Goal: Book appointment/travel/reservation

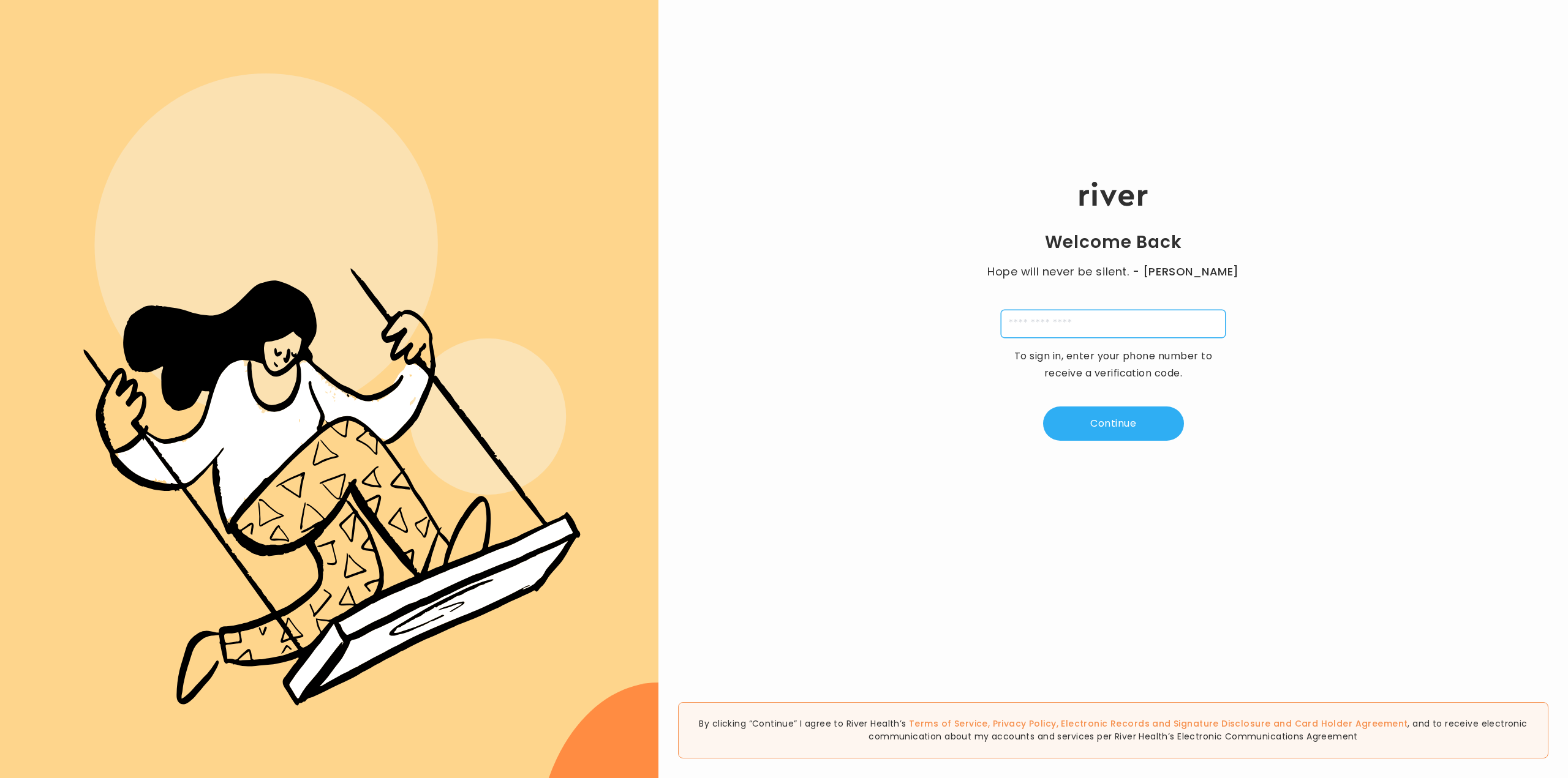
click at [1065, 328] on input "tel" at bounding box center [1113, 324] width 225 height 28
type input "**********"
type input "*"
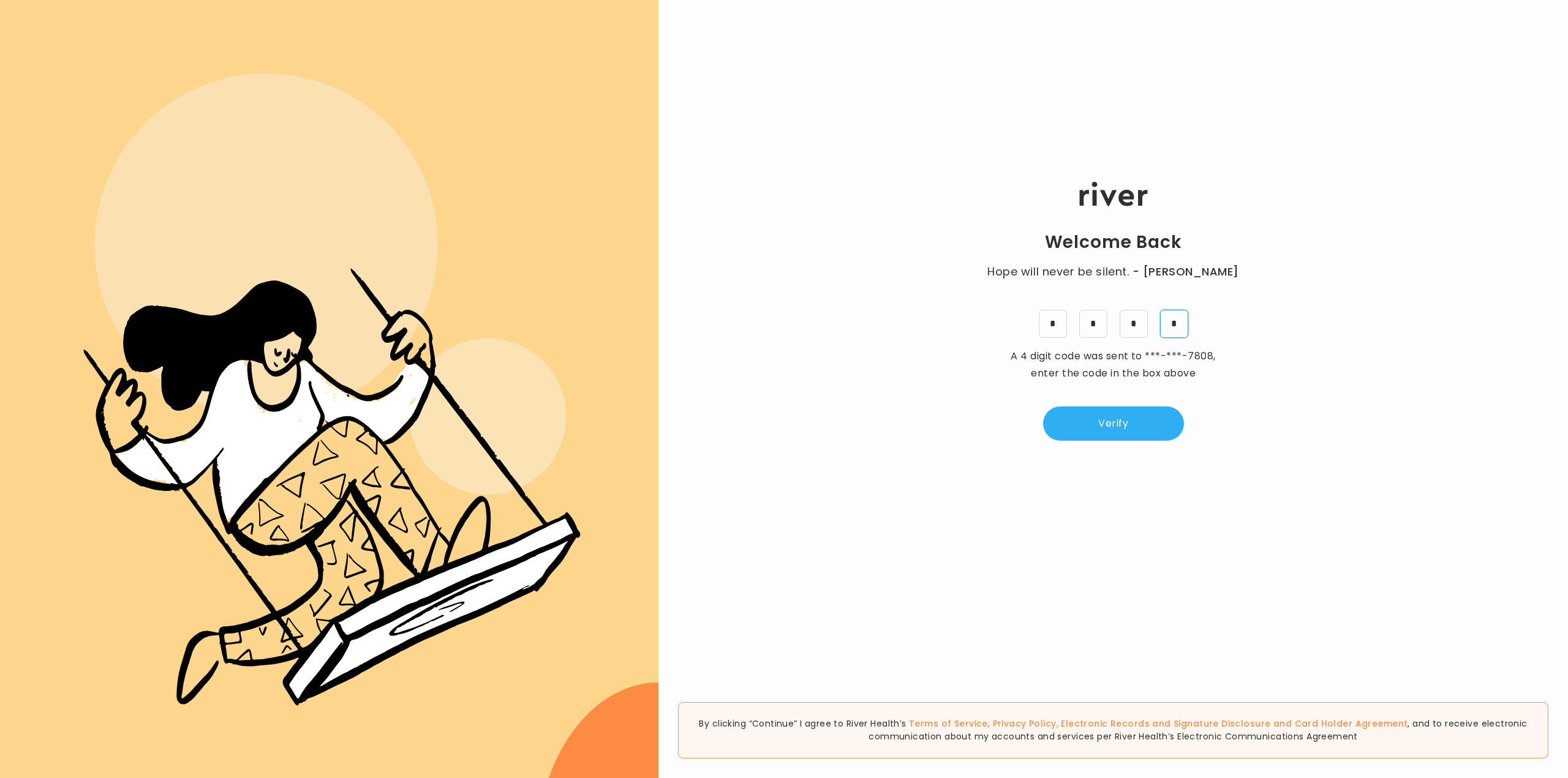
type input "*"
click at [1094, 438] on button "Verify" at bounding box center [1114, 424] width 141 height 34
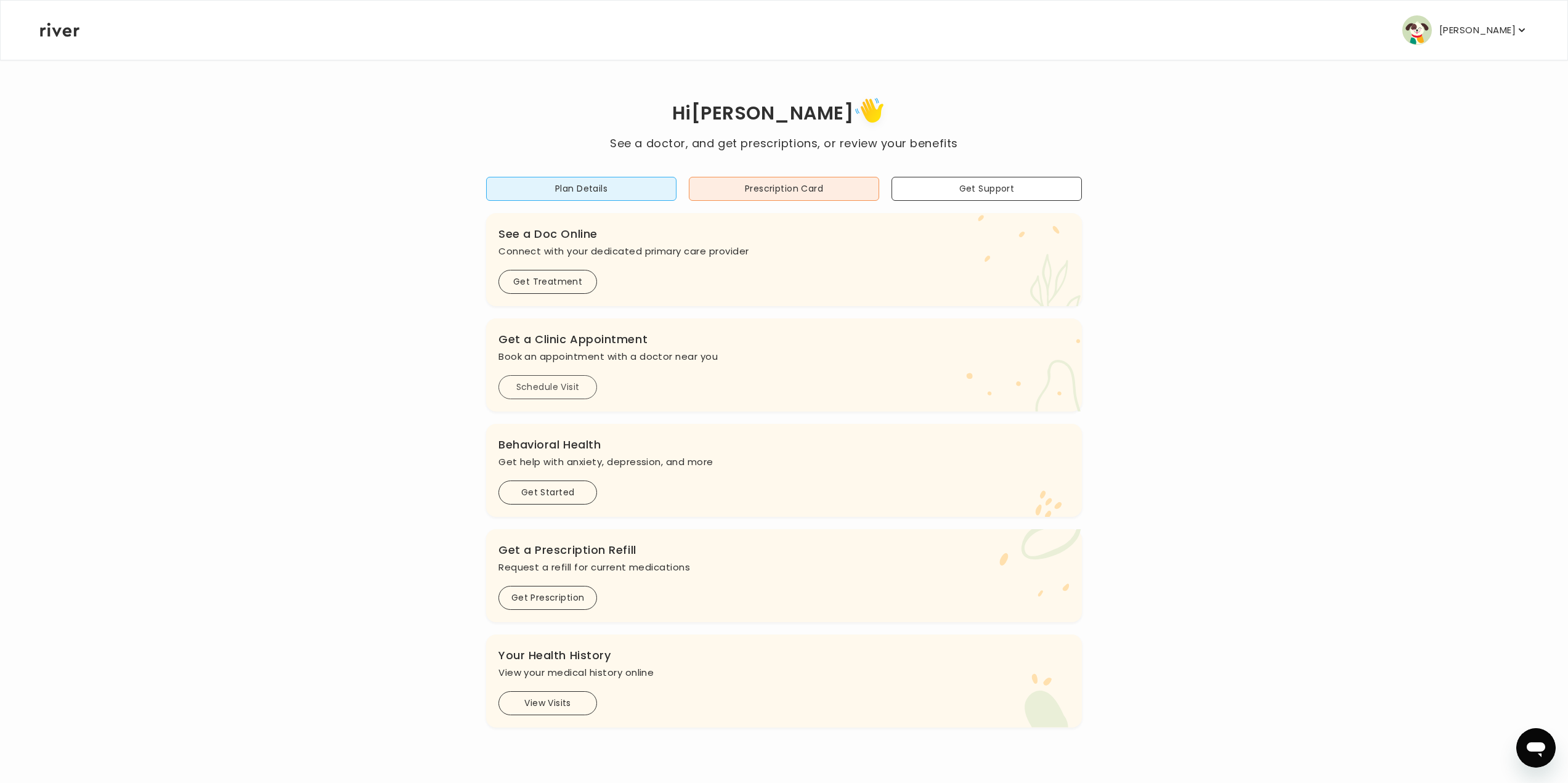
click at [565, 390] on button "Schedule Visit" at bounding box center [548, 387] width 99 height 24
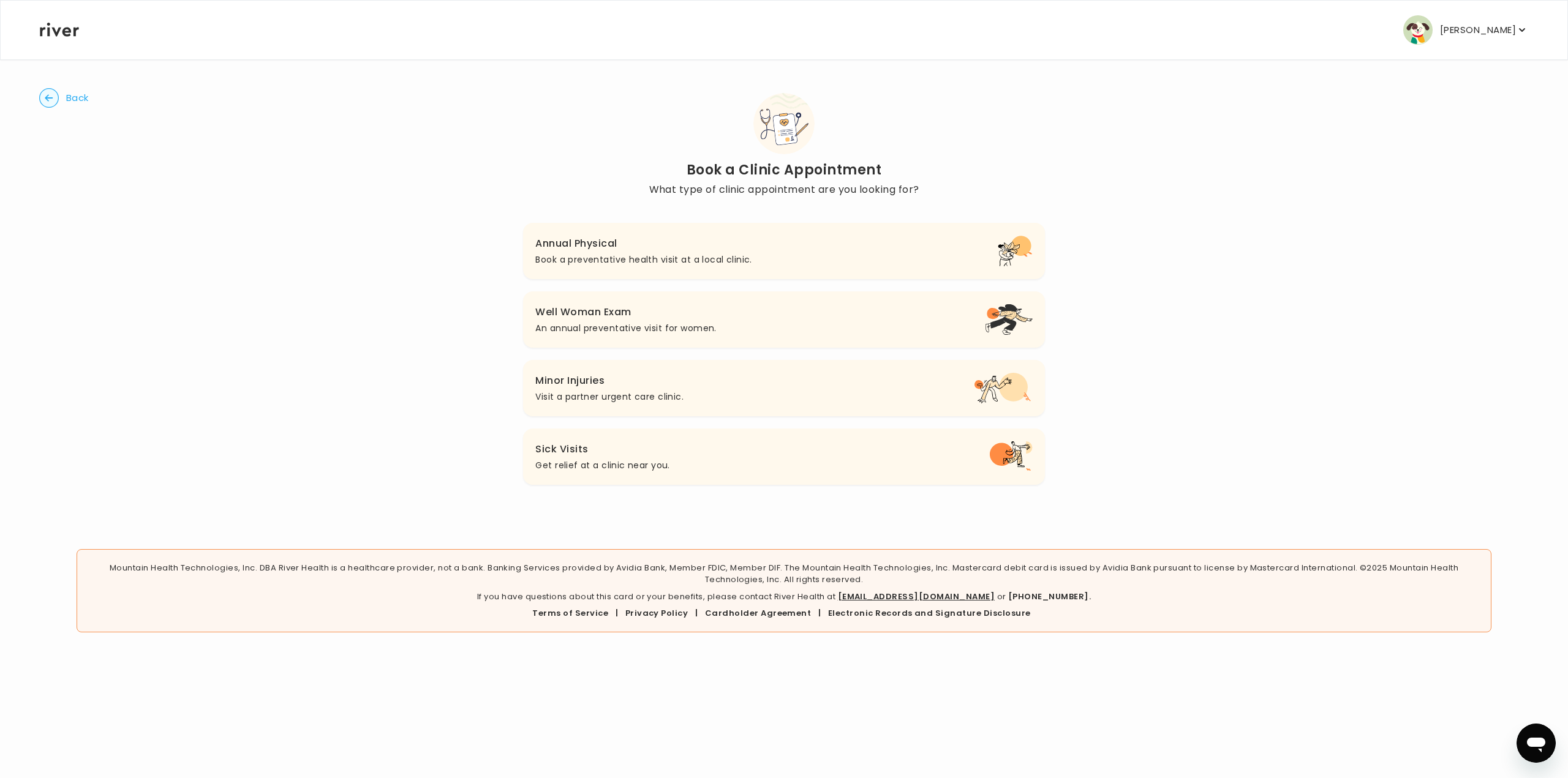
click at [668, 247] on h3 "Annual Physical" at bounding box center [643, 244] width 216 height 17
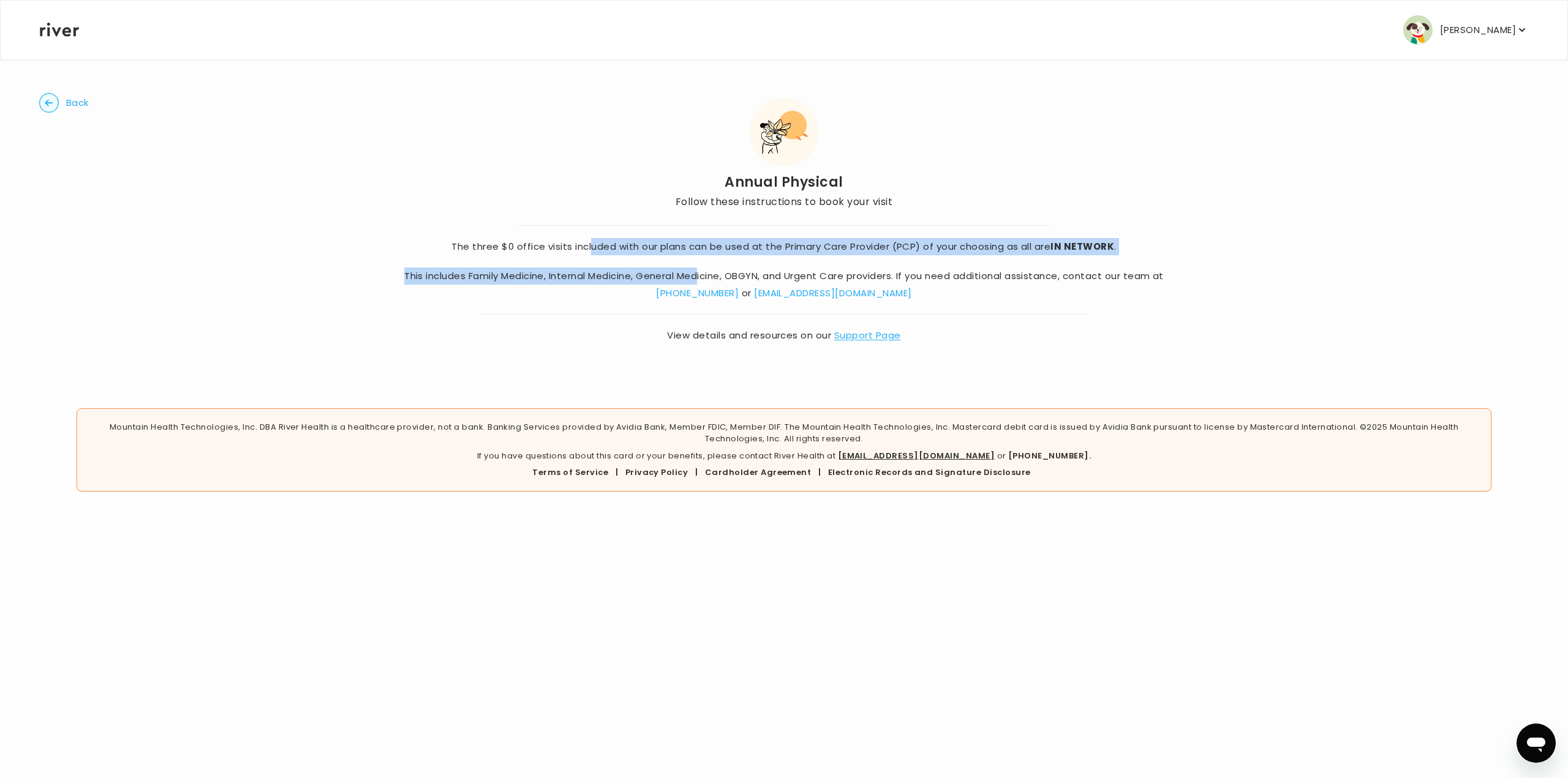
drag, startPoint x: 591, startPoint y: 251, endPoint x: 605, endPoint y: 268, distance: 22.0
click at [707, 257] on div "The three $0 office visits included with our plans can be used at the Primary C…" at bounding box center [784, 285] width 759 height 119
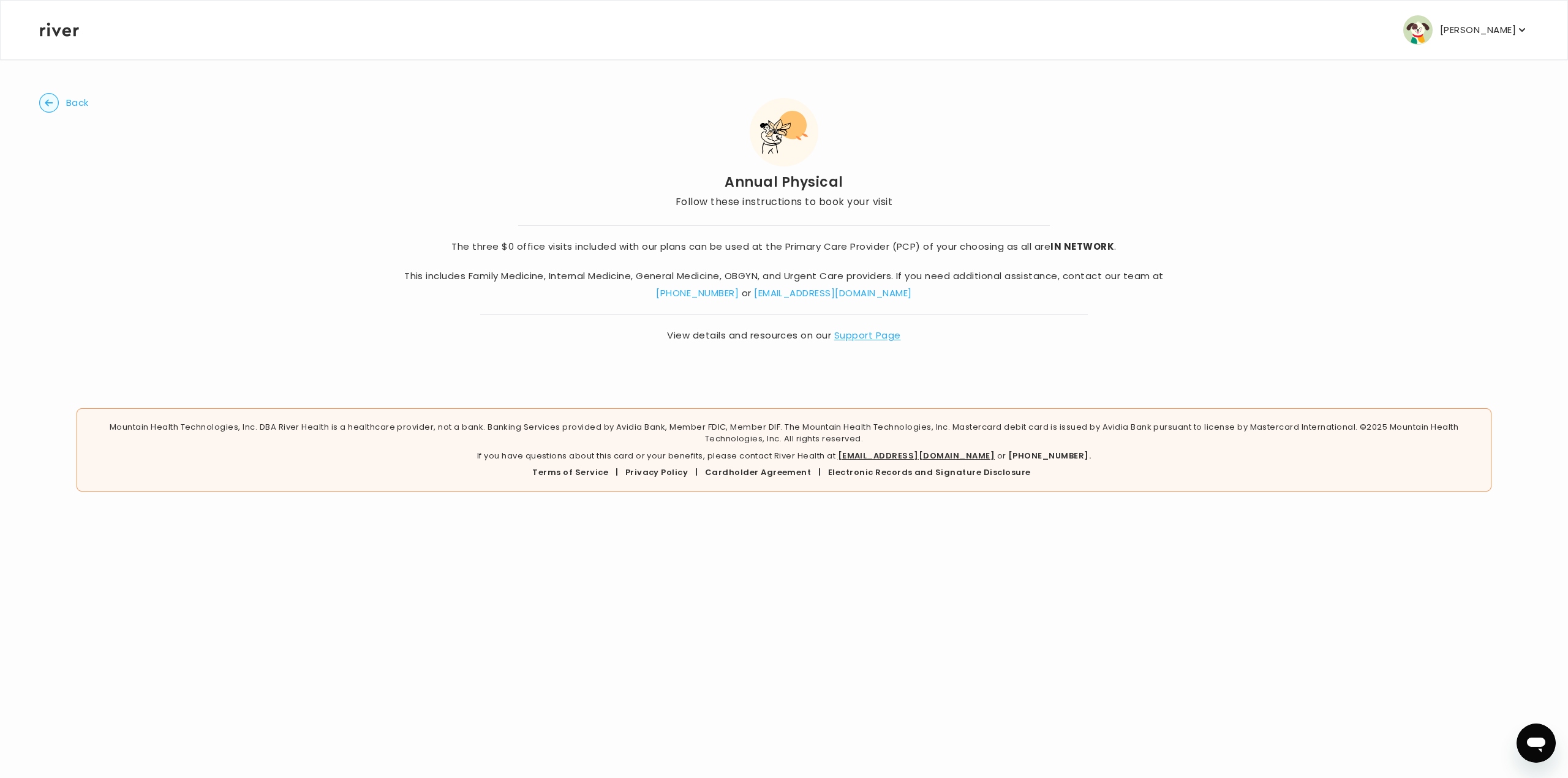
click at [563, 293] on p "This includes Family Medicine, Internal Medicine, General Medicine, OBGYN, and …" at bounding box center [784, 285] width 759 height 34
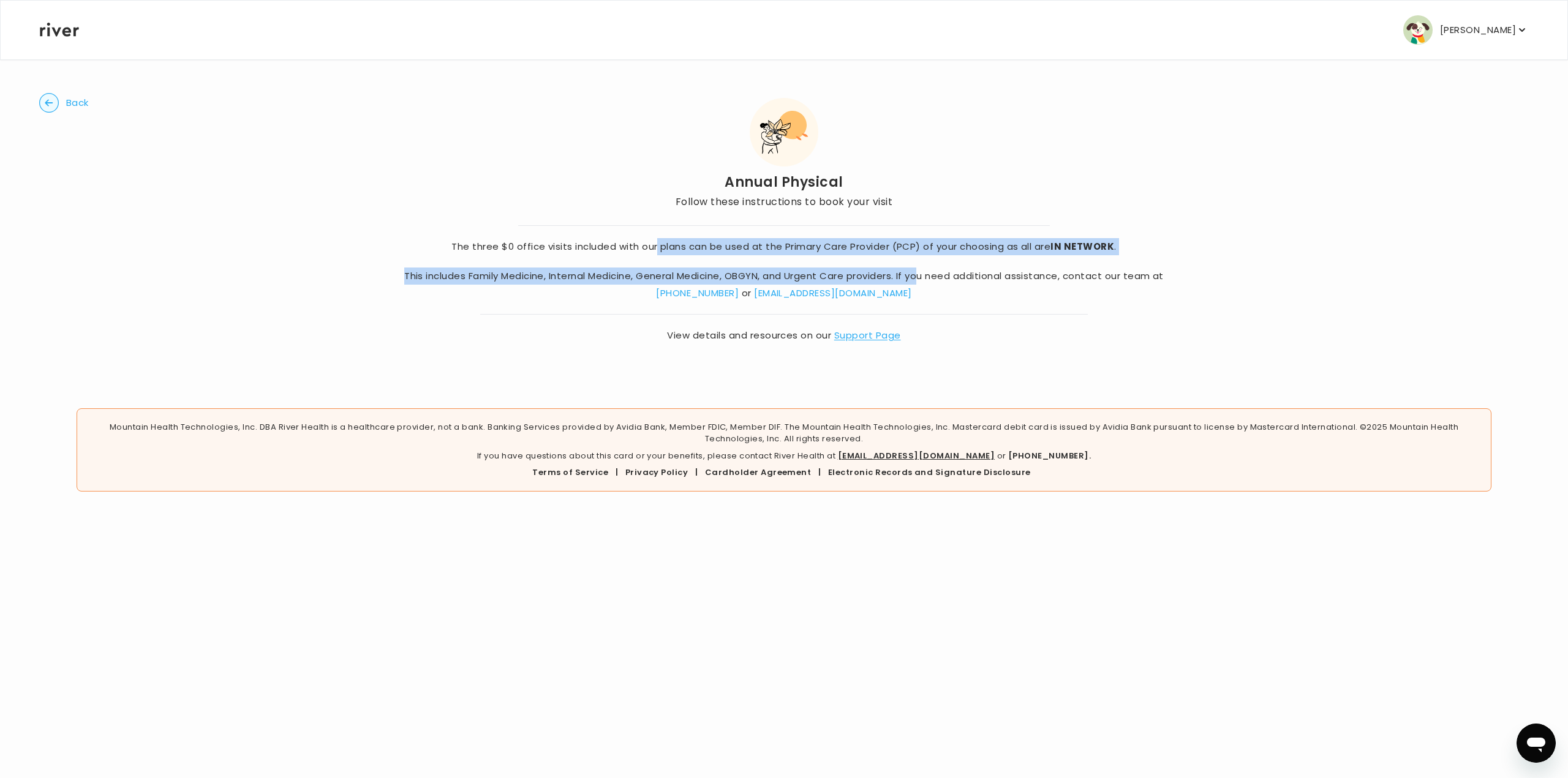
drag, startPoint x: 657, startPoint y: 241, endPoint x: 931, endPoint y: 256, distance: 274.4
click at [931, 256] on div "The three $0 office visits included with our plans can be used at the Primary C…" at bounding box center [784, 285] width 759 height 119
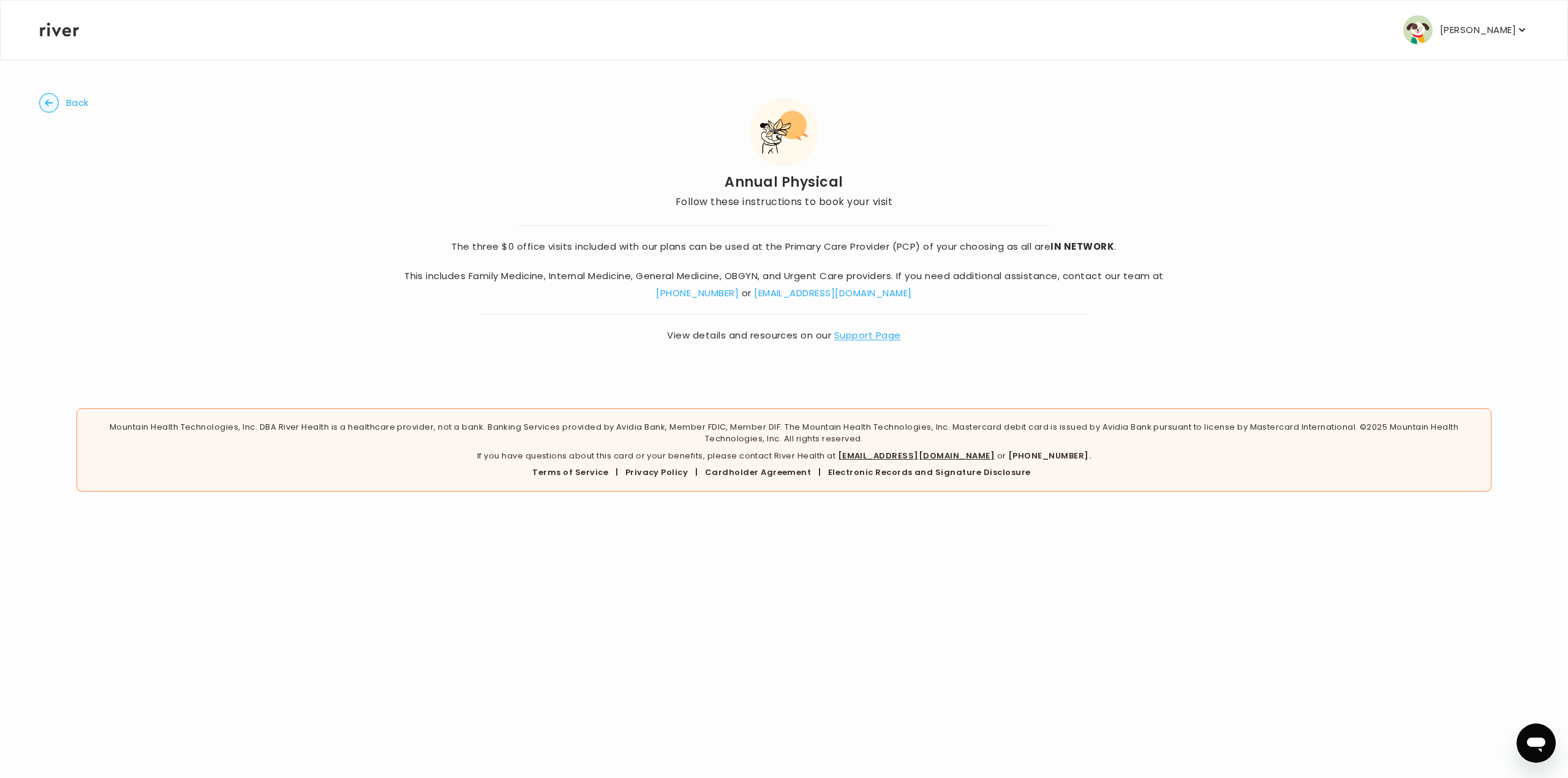
click at [1025, 370] on div "Back Annual Physical Follow these instructions to book your visit The three $0 …" at bounding box center [784, 218] width 1490 height 320
click at [872, 334] on link "Support Page" at bounding box center [868, 335] width 67 height 13
click at [839, 290] on link "[EMAIL_ADDRESS][DOMAIN_NAME]" at bounding box center [832, 293] width 157 height 13
click at [1022, 331] on span "View details and resources on our Support Page" at bounding box center [784, 335] width 759 height 17
click at [64, 98] on button "Back" at bounding box center [64, 103] width 50 height 20
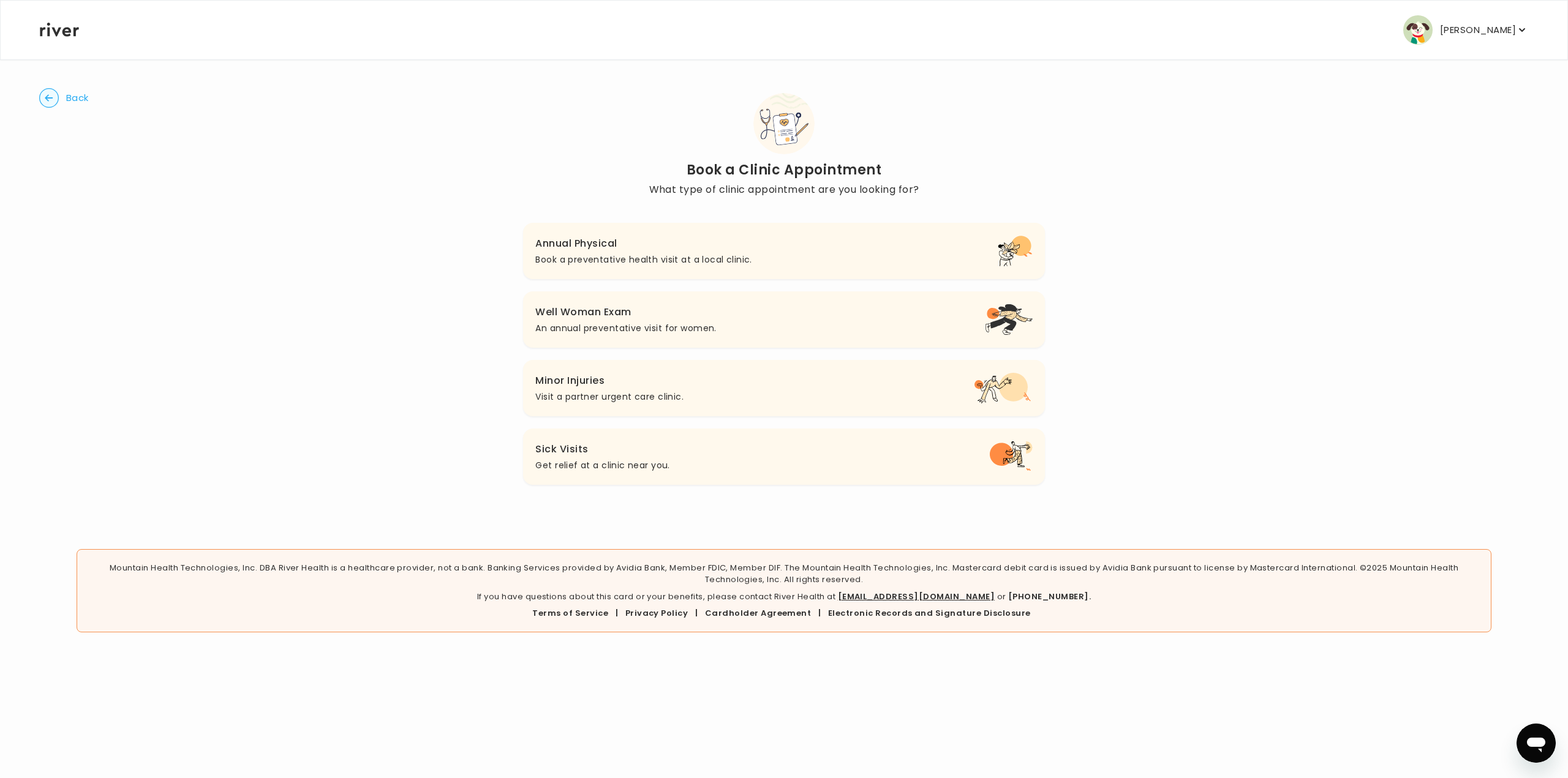
click at [612, 252] on p "Book a preventative health visit at a local clinic." at bounding box center [643, 259] width 216 height 14
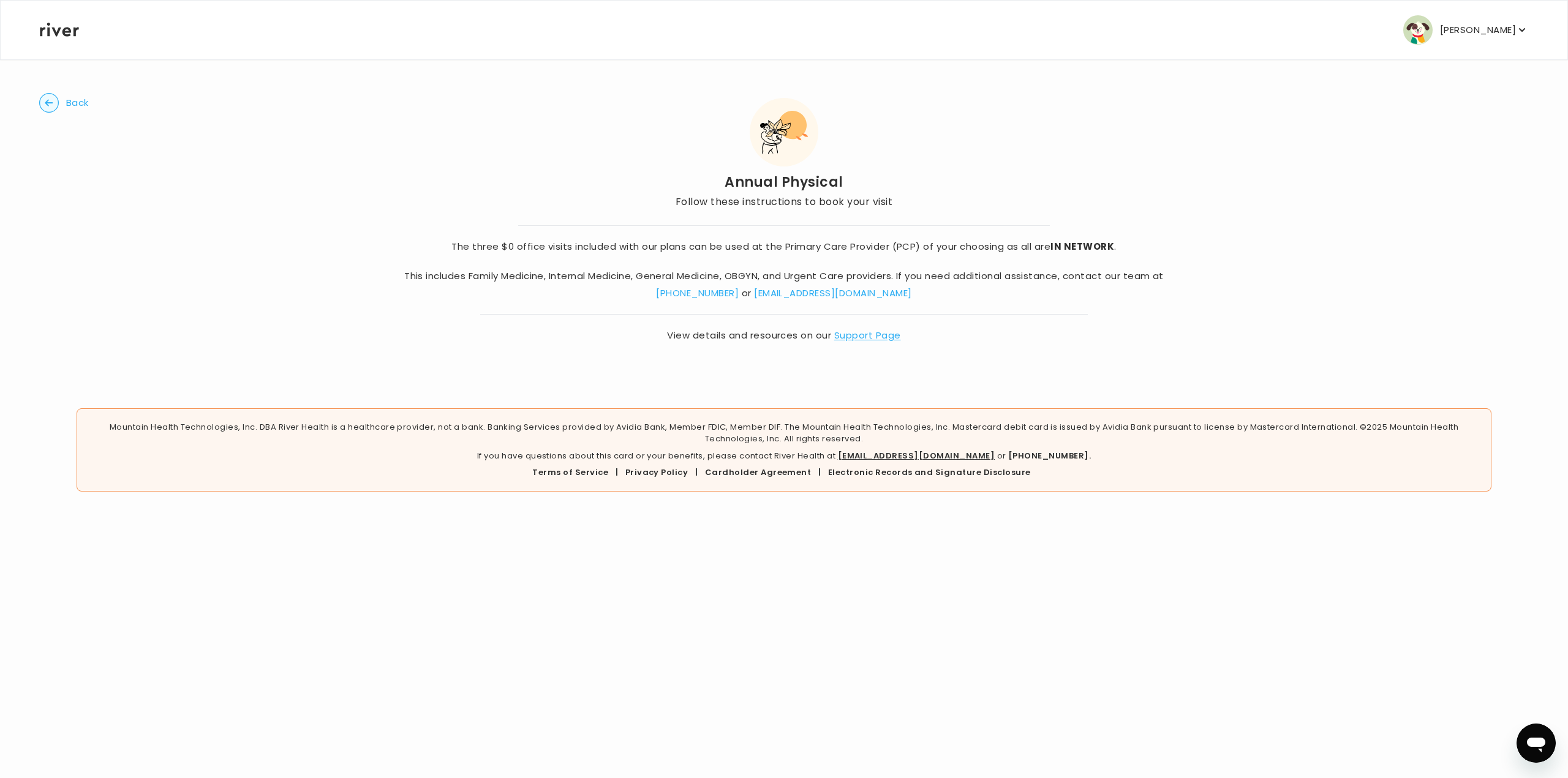
click at [69, 103] on span "Back" at bounding box center [77, 103] width 23 height 17
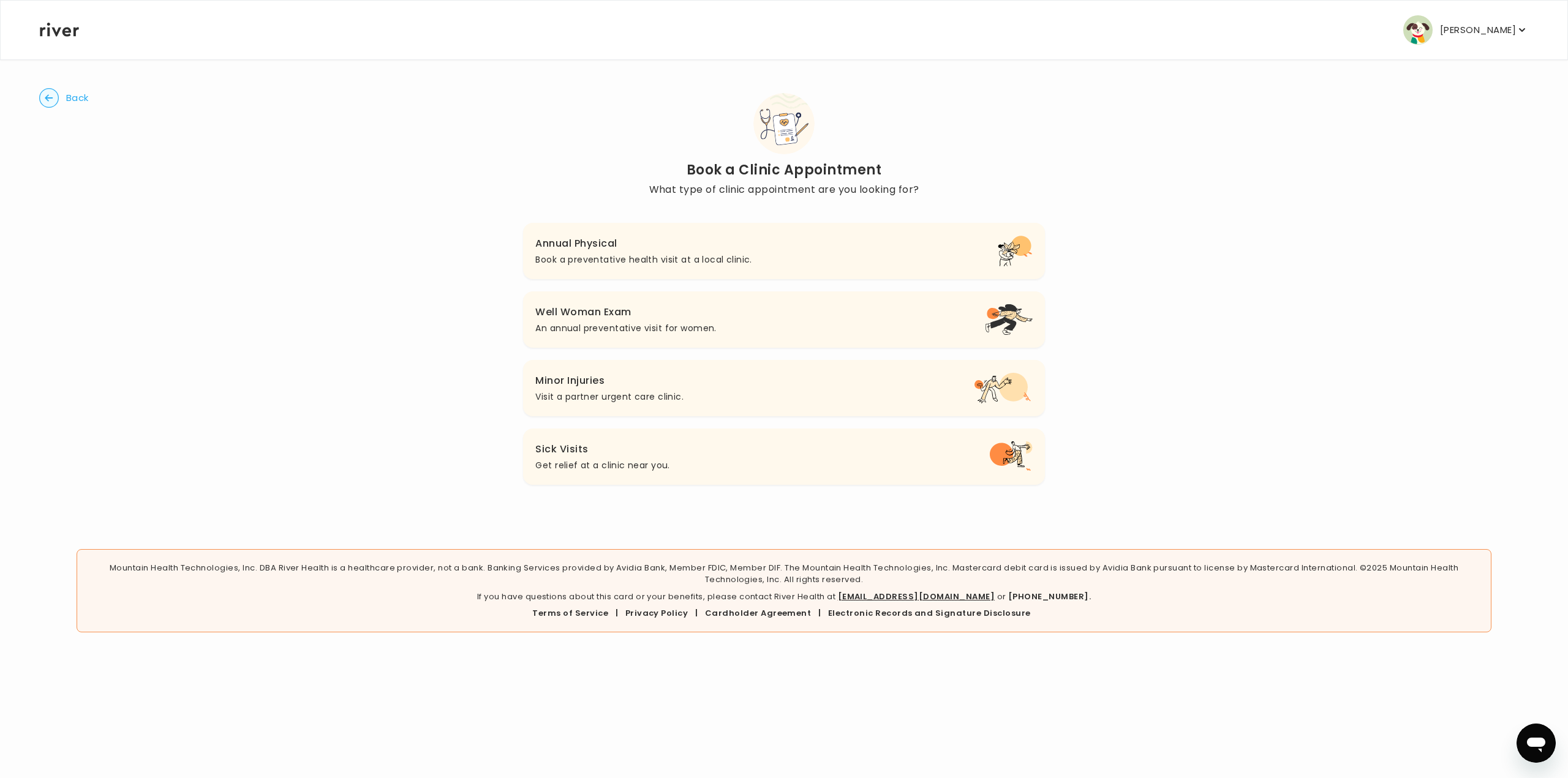
click at [677, 331] on p "An annual preventative visit for women." at bounding box center [625, 328] width 181 height 14
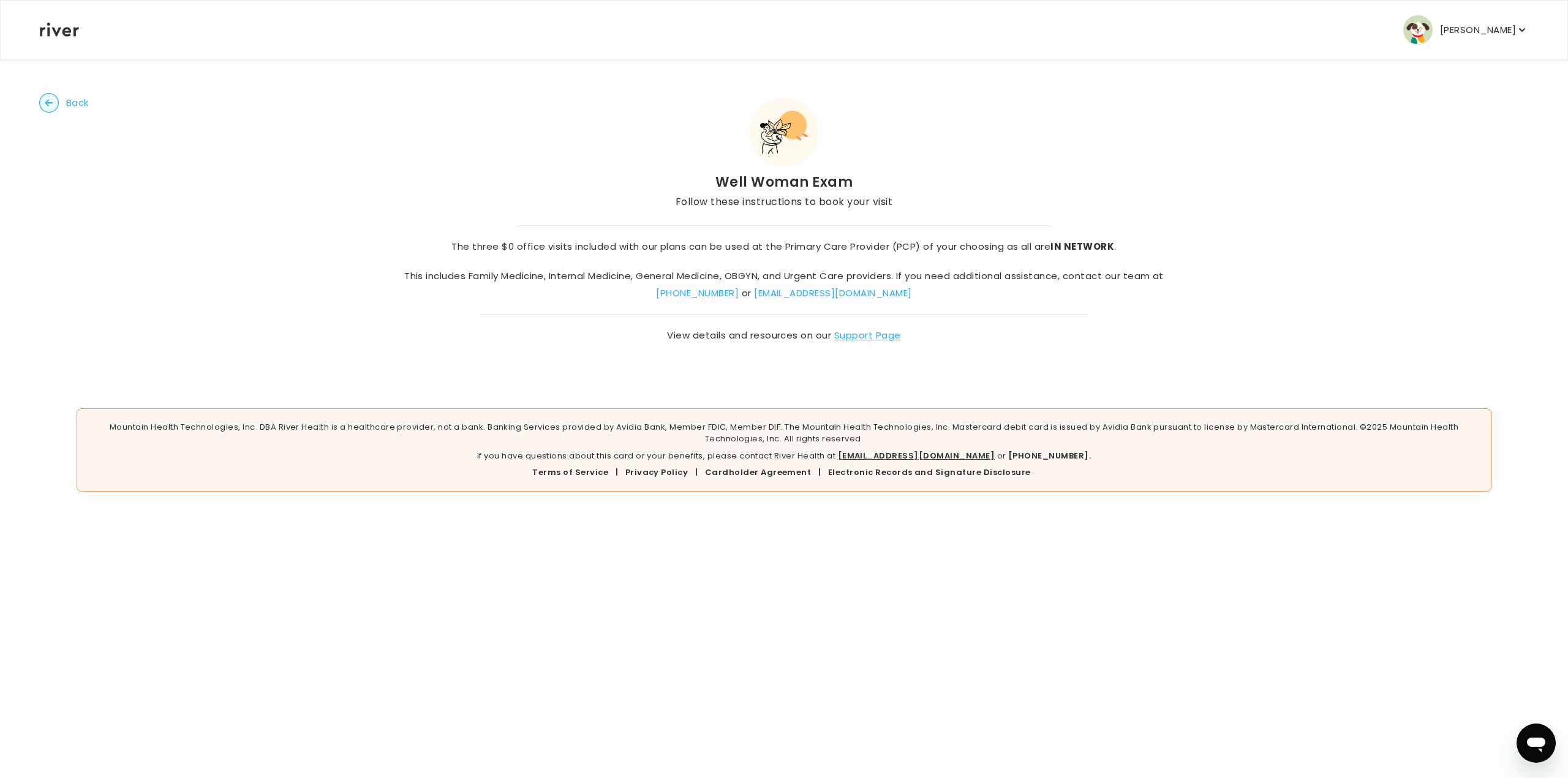
click at [67, 101] on span "Back" at bounding box center [77, 103] width 23 height 17
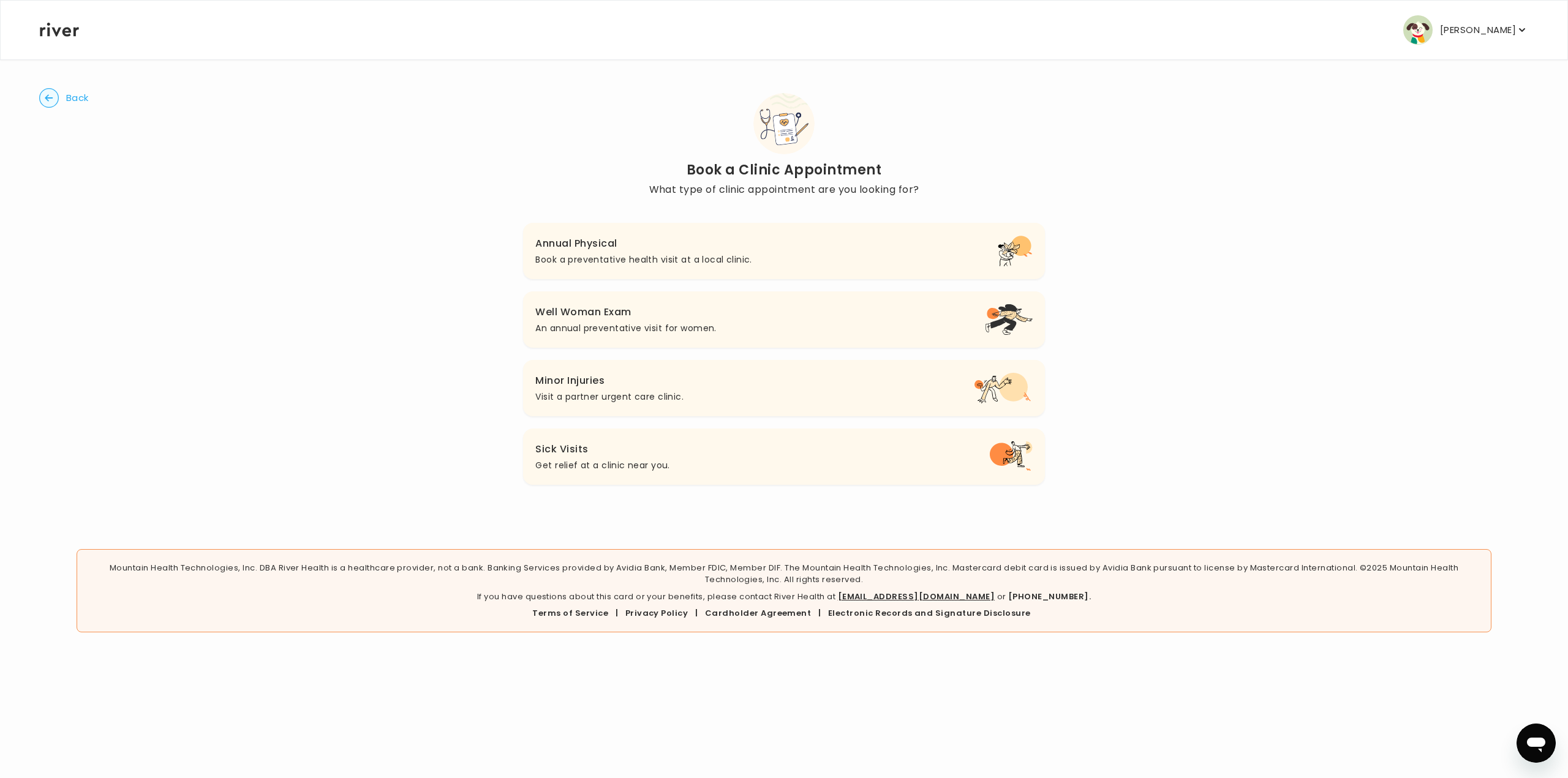
click at [677, 461] on button "Sick Visits Get relief at a clinic near you." at bounding box center [784, 456] width 521 height 56
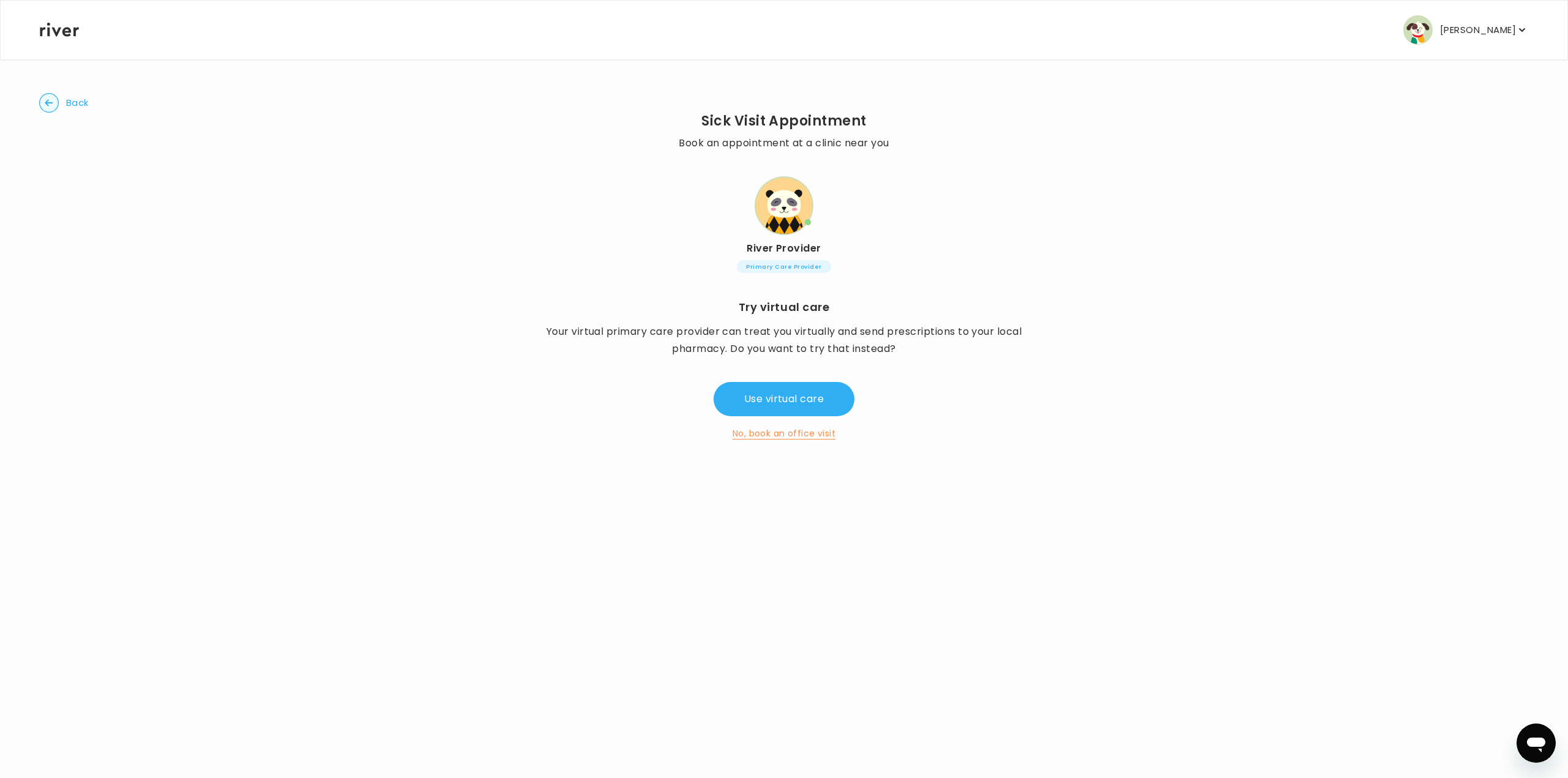
click at [766, 436] on button "No, book an office visit" at bounding box center [783, 433] width 103 height 14
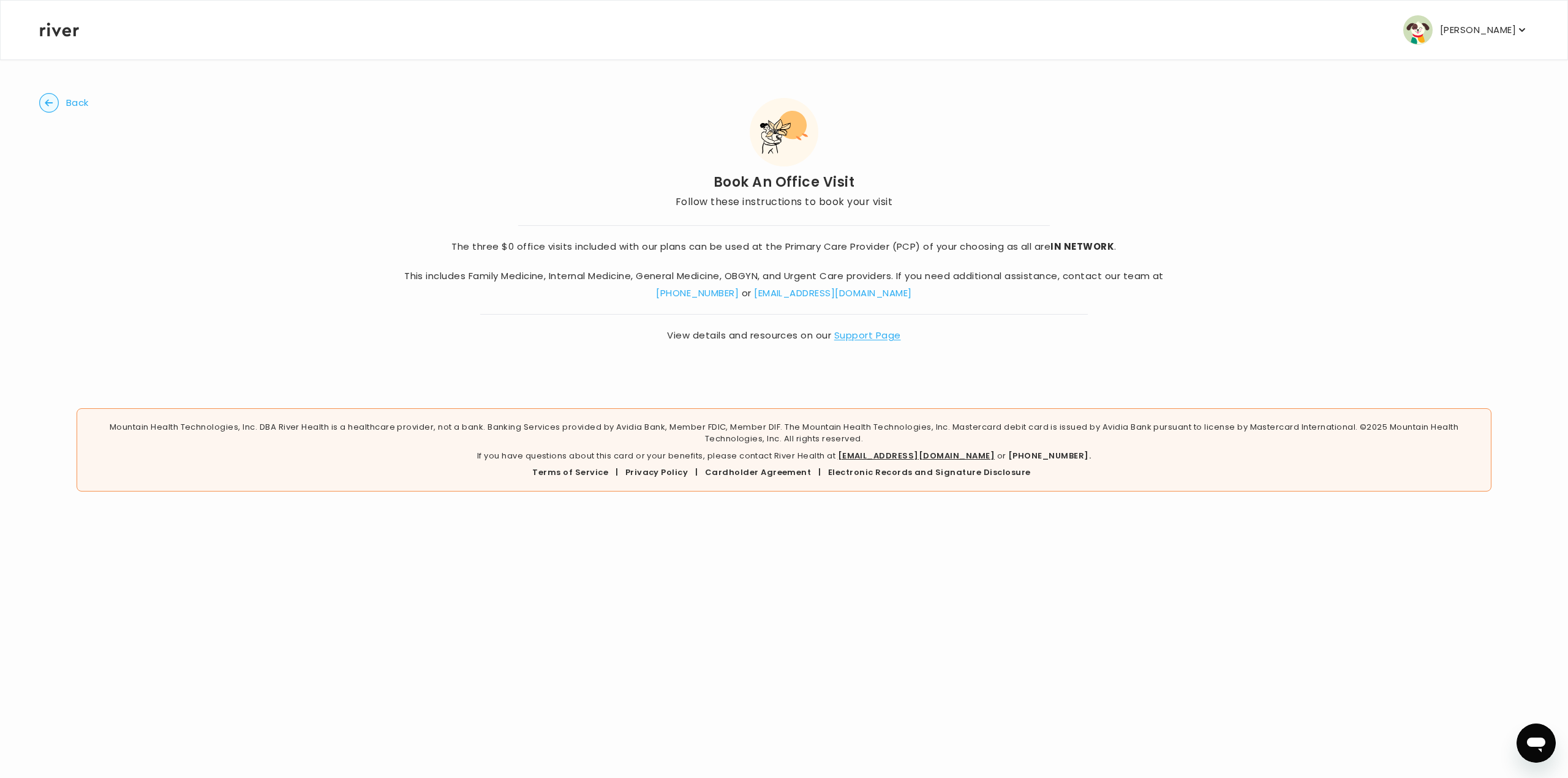
click at [607, 603] on div "[PERSON_NAME] Profile Activate Card Reimbursement Terms of Service Privacy Poli…" at bounding box center [784, 389] width 1568 height 778
click at [868, 339] on link "Support Page" at bounding box center [868, 335] width 67 height 13
click at [1480, 34] on p "[PERSON_NAME]" at bounding box center [1478, 30] width 76 height 17
click at [1425, 67] on div "Profile" at bounding box center [1452, 67] width 152 height 28
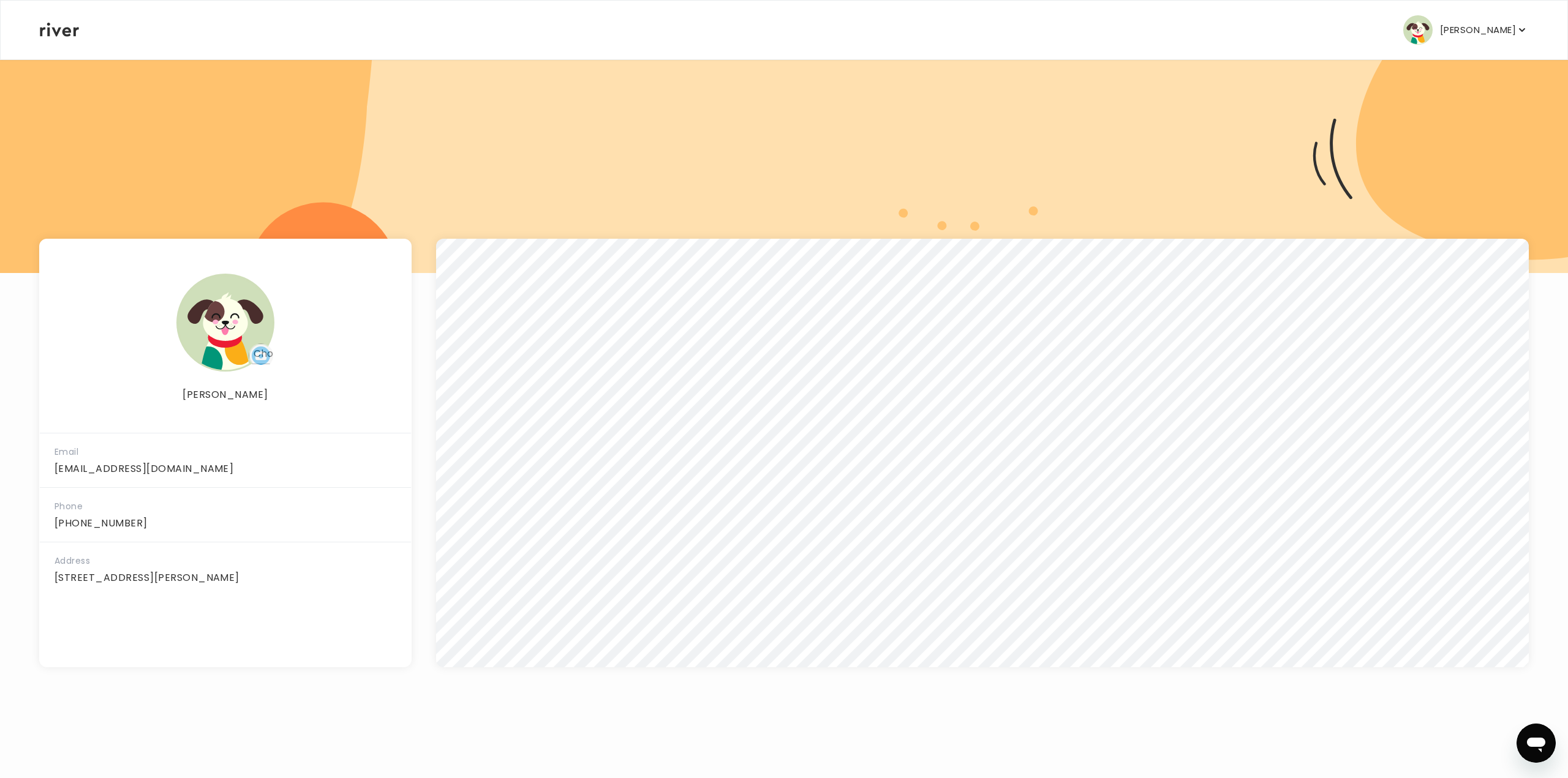
click at [1431, 38] on button "[PERSON_NAME]" at bounding box center [1466, 30] width 125 height 30
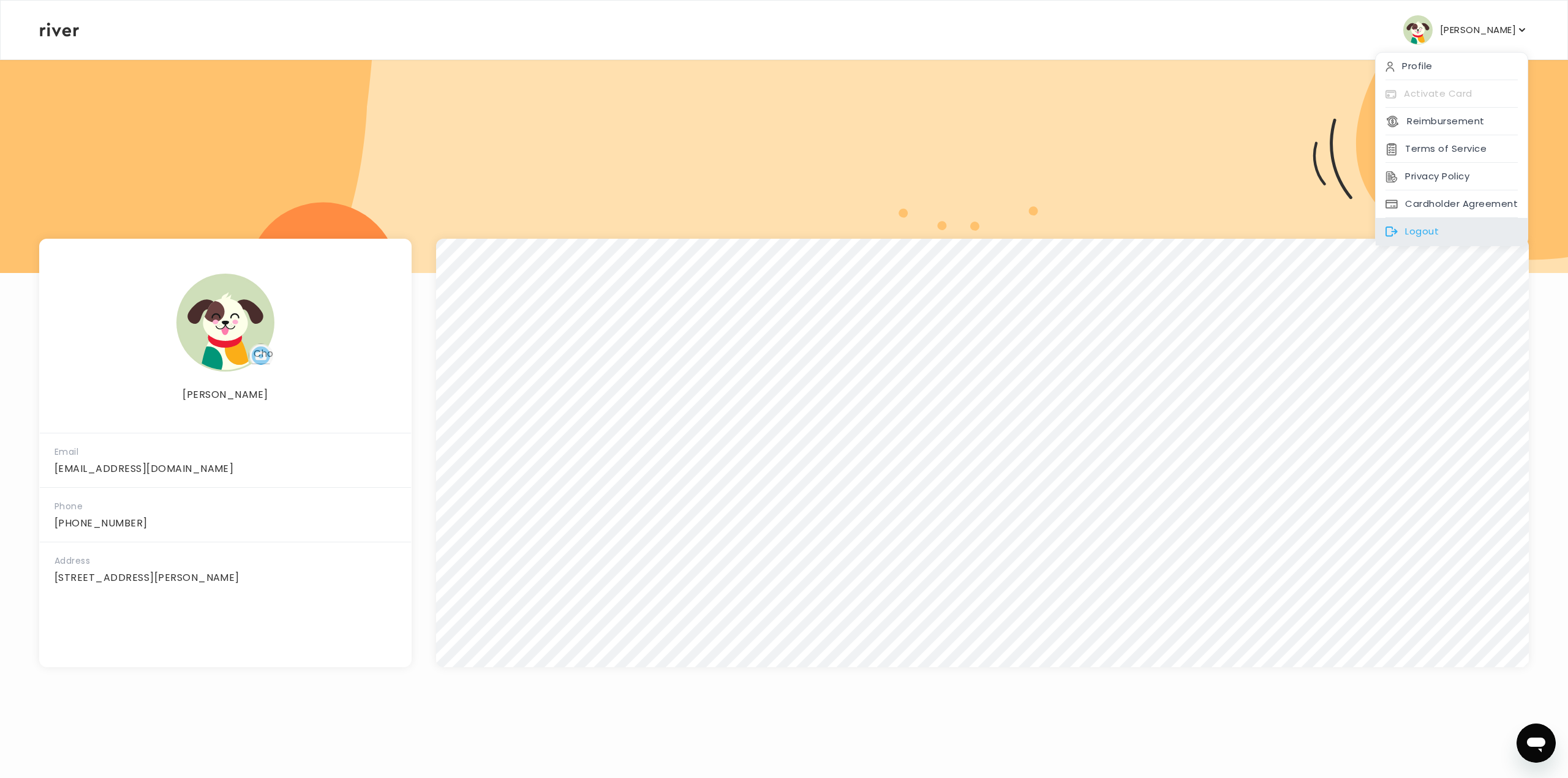
click at [1428, 231] on div "Logout" at bounding box center [1452, 232] width 152 height 28
